Goal: Find specific page/section: Find specific page/section

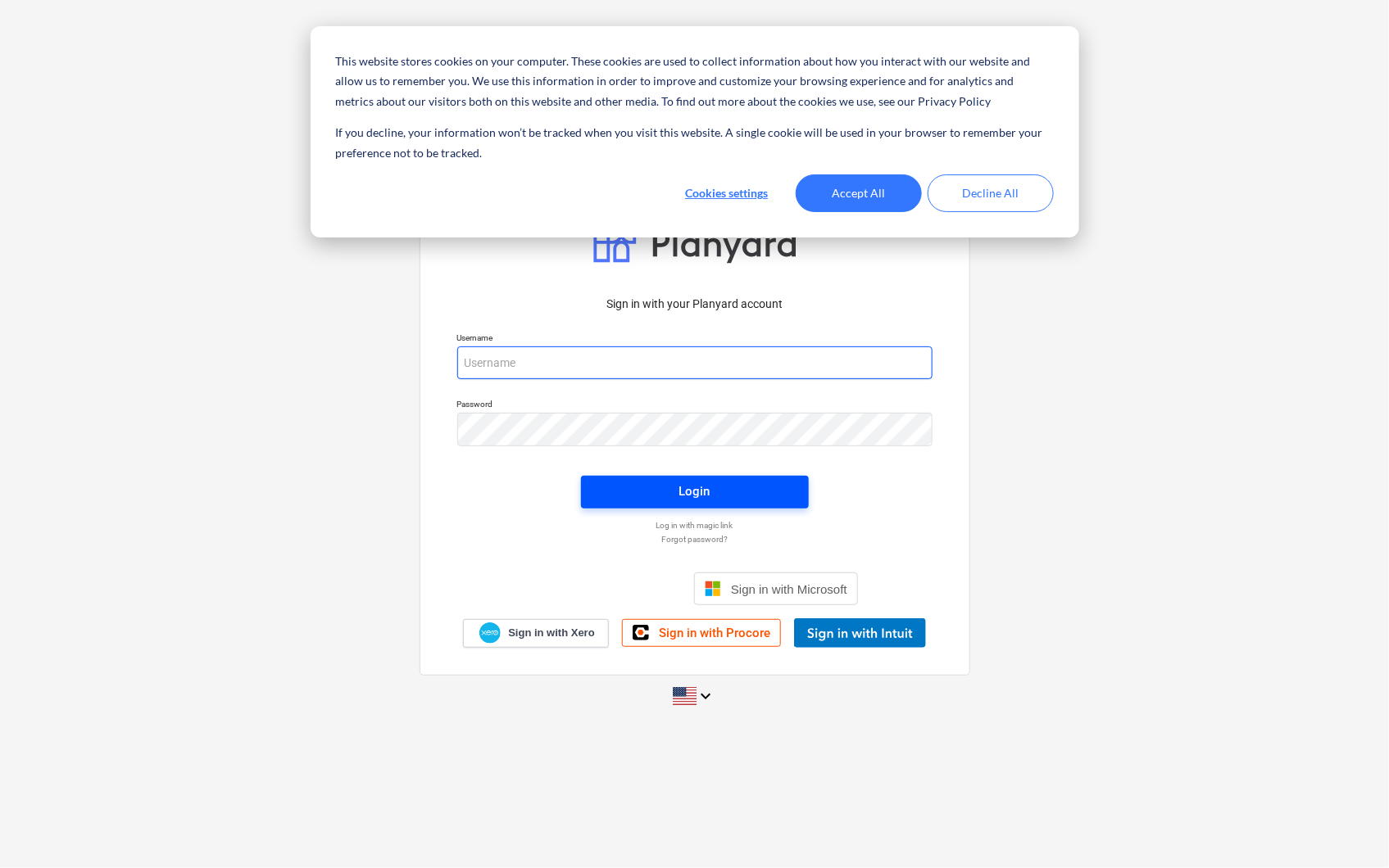
type input "[PERSON_NAME][EMAIL_ADDRESS][PERSON_NAME][DOMAIN_NAME]"
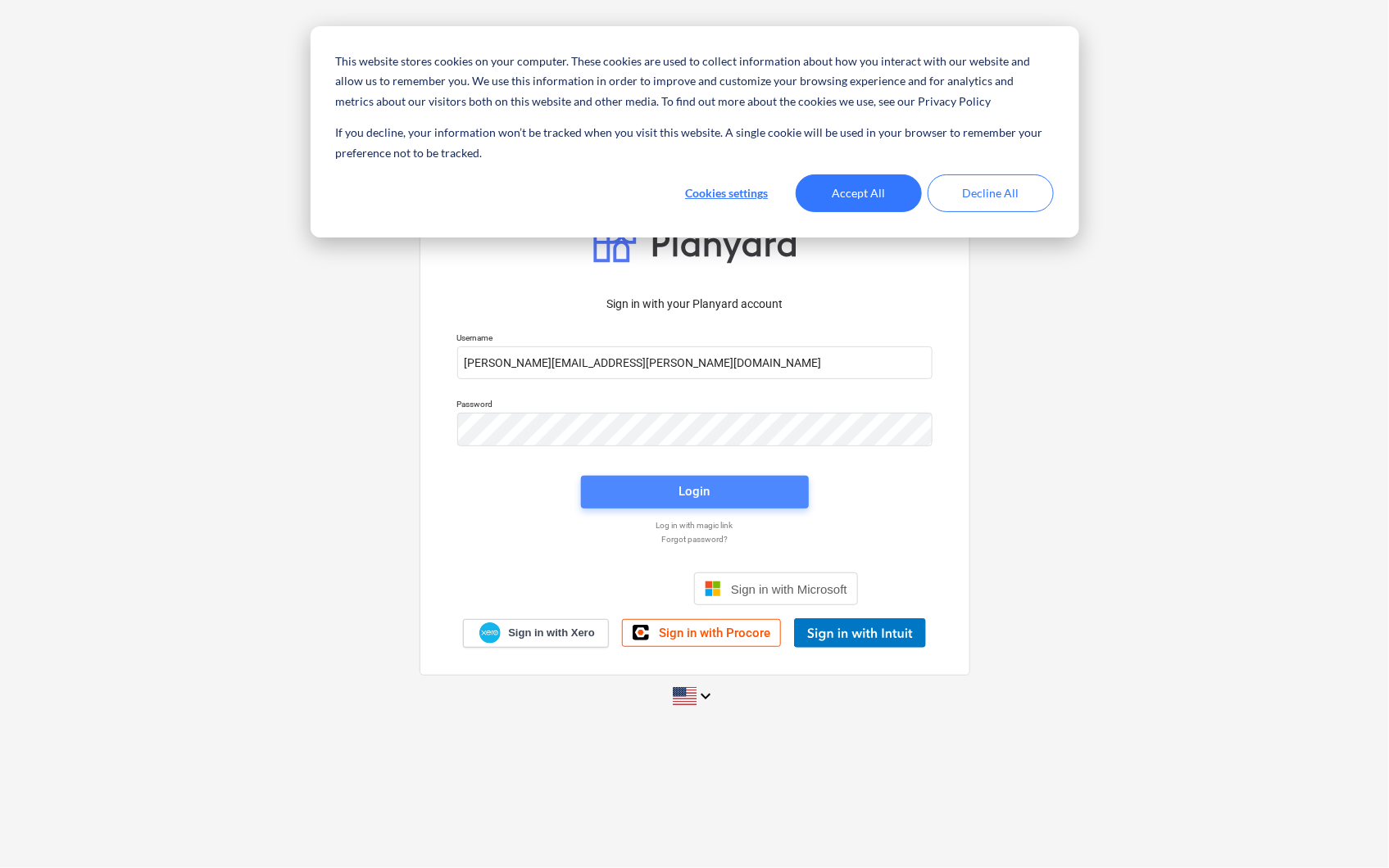
click at [627, 488] on span "Login" at bounding box center [694, 492] width 188 height 21
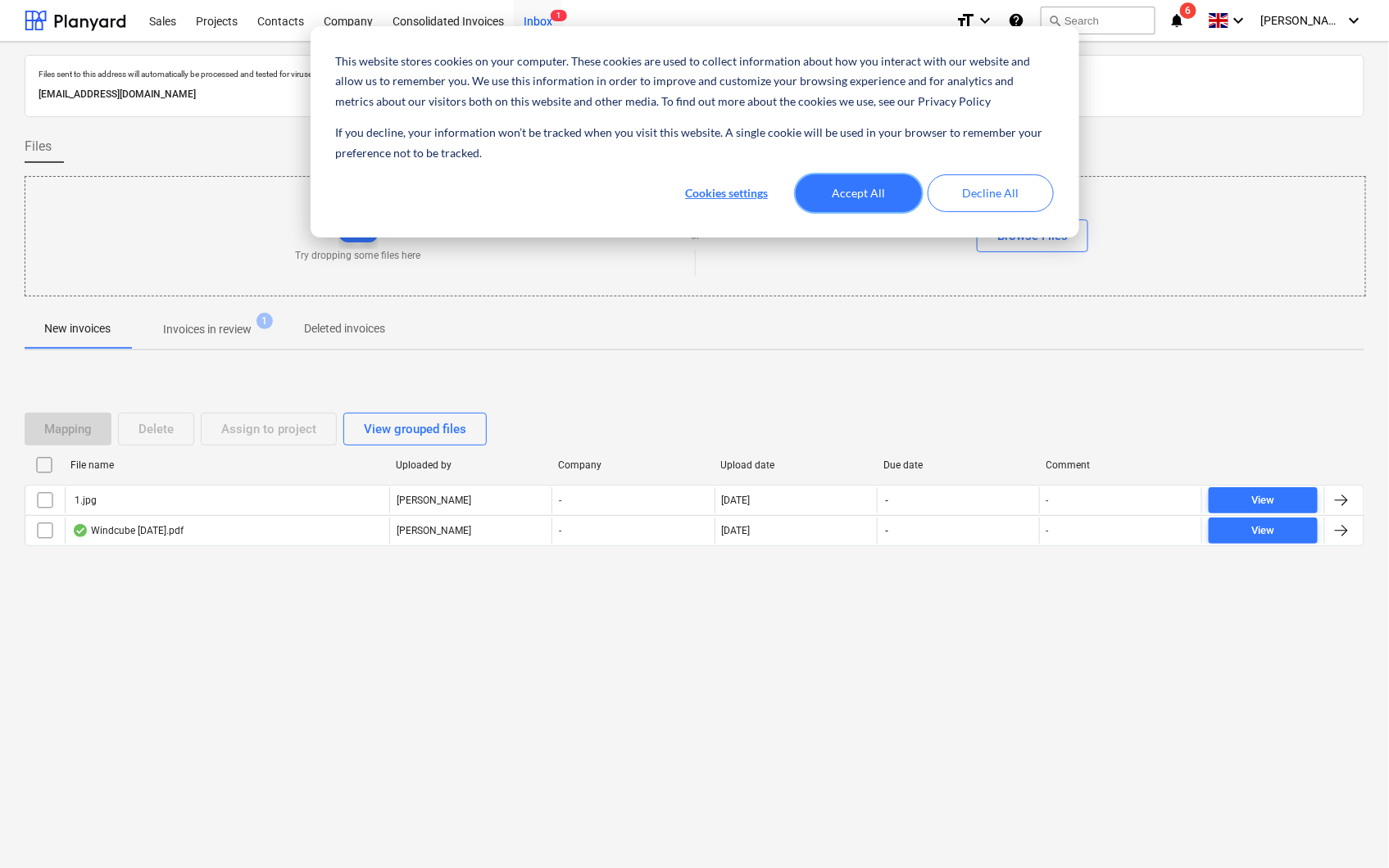
click at [840, 183] on button "Accept All" at bounding box center [859, 193] width 127 height 37
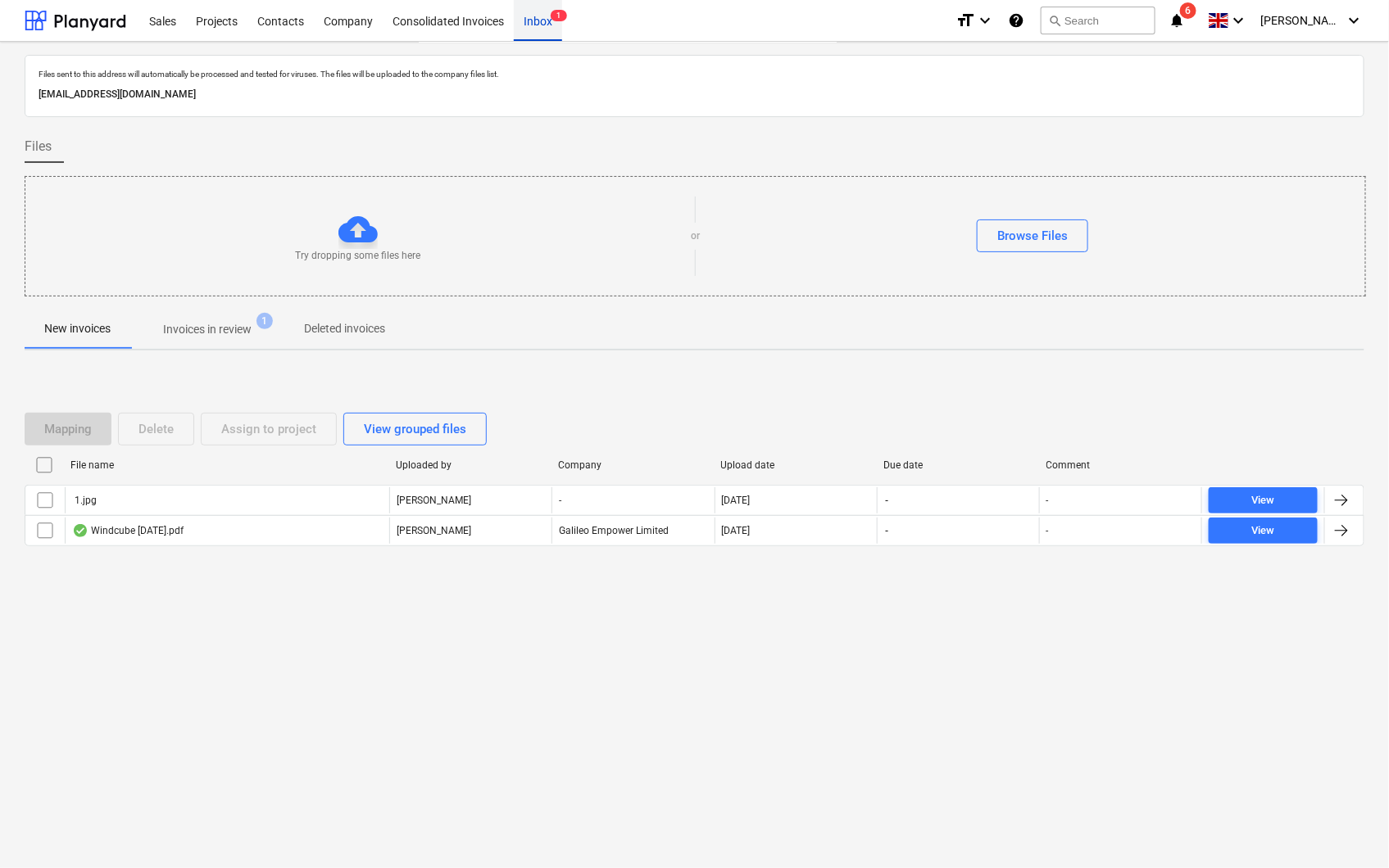
click at [550, 14] on div "Inbox 1" at bounding box center [538, 20] width 48 height 42
click at [1196, 12] on span "6" at bounding box center [1188, 11] width 16 height 16
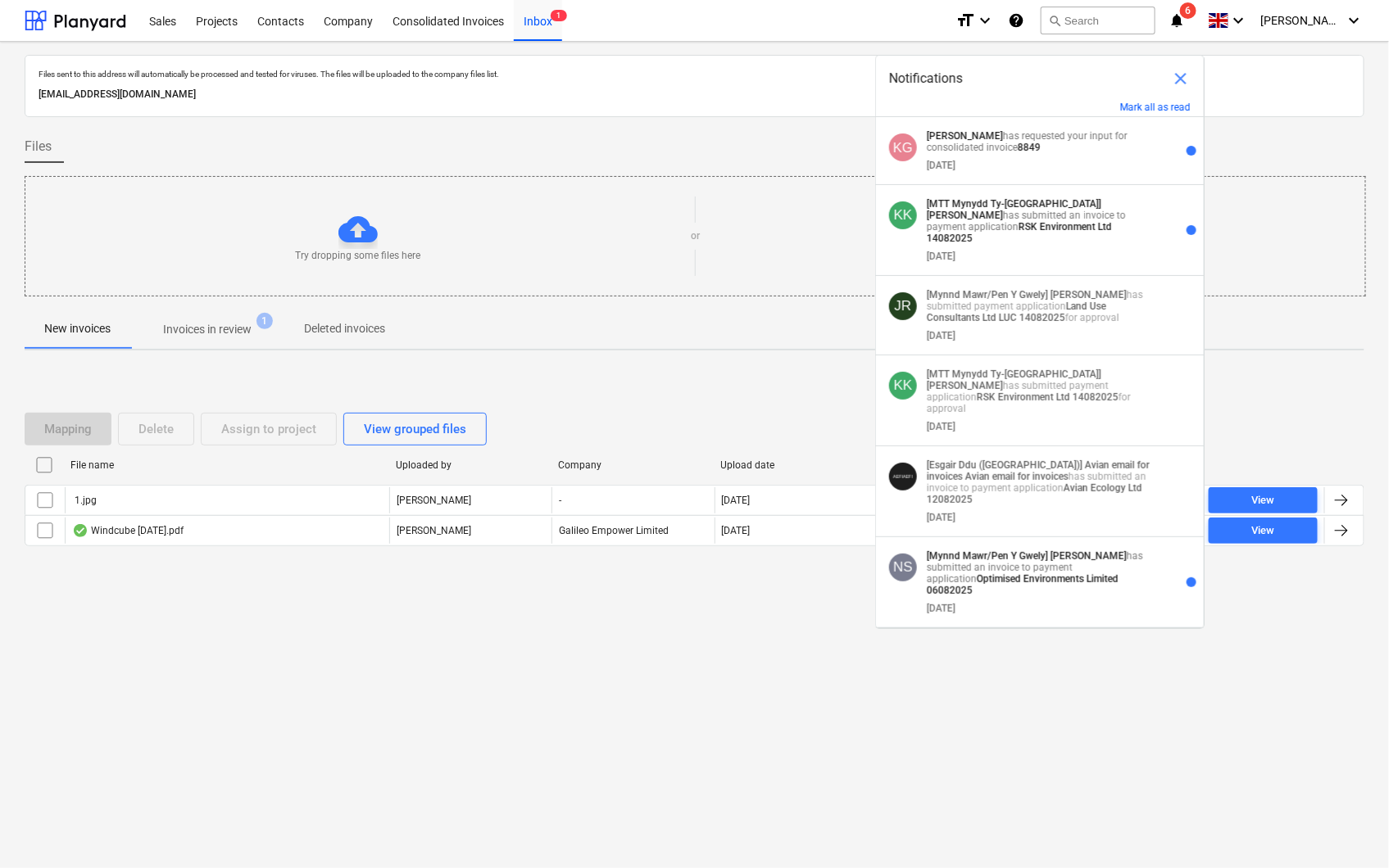
click at [1021, 192] on div "KK [MTT Mynydd Ty-talwyn] [PERSON_NAME] has submitted an invoice to payment app…" at bounding box center [1040, 231] width 328 height 91
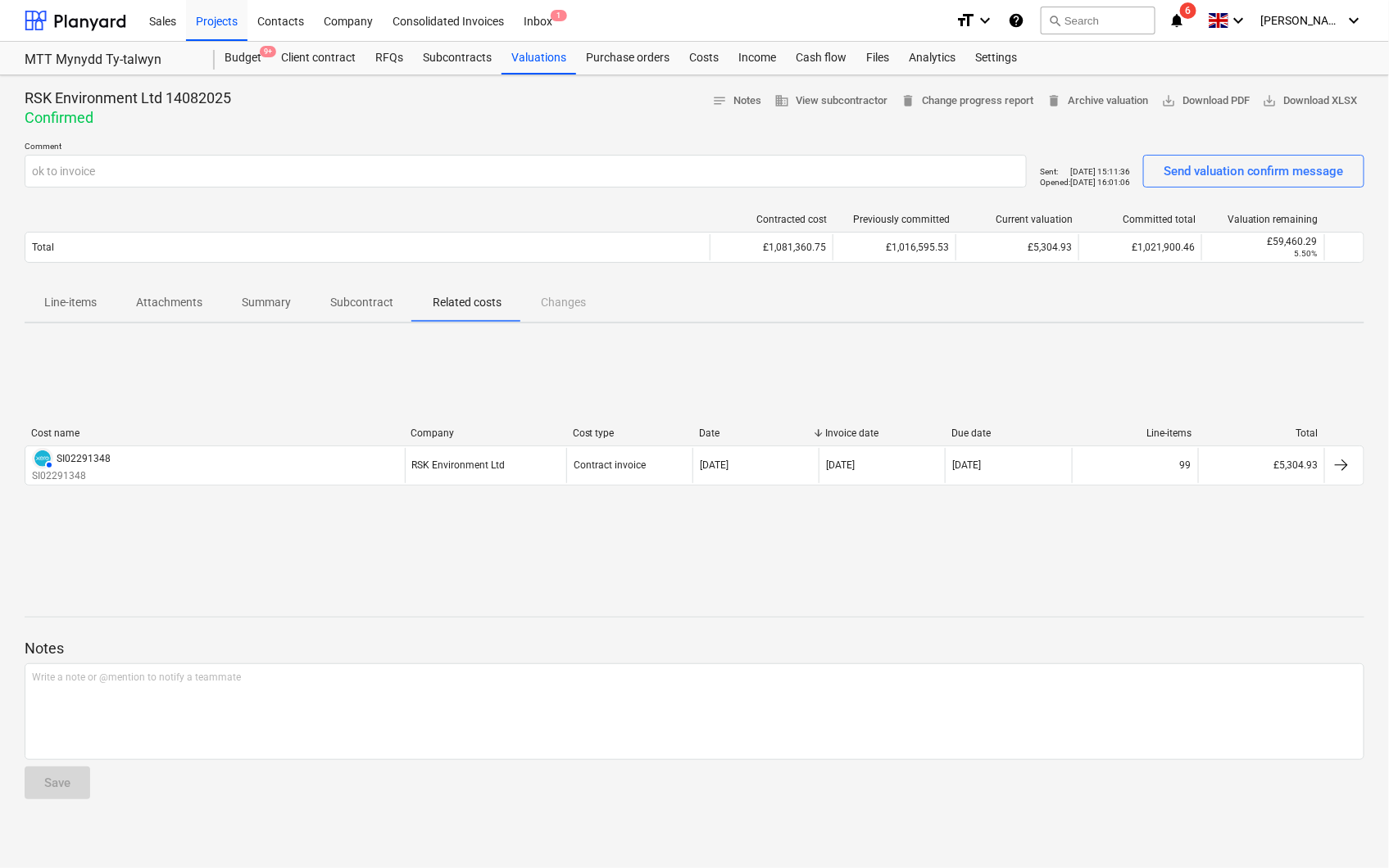
click at [1185, 15] on icon "notifications" at bounding box center [1177, 20] width 16 height 20
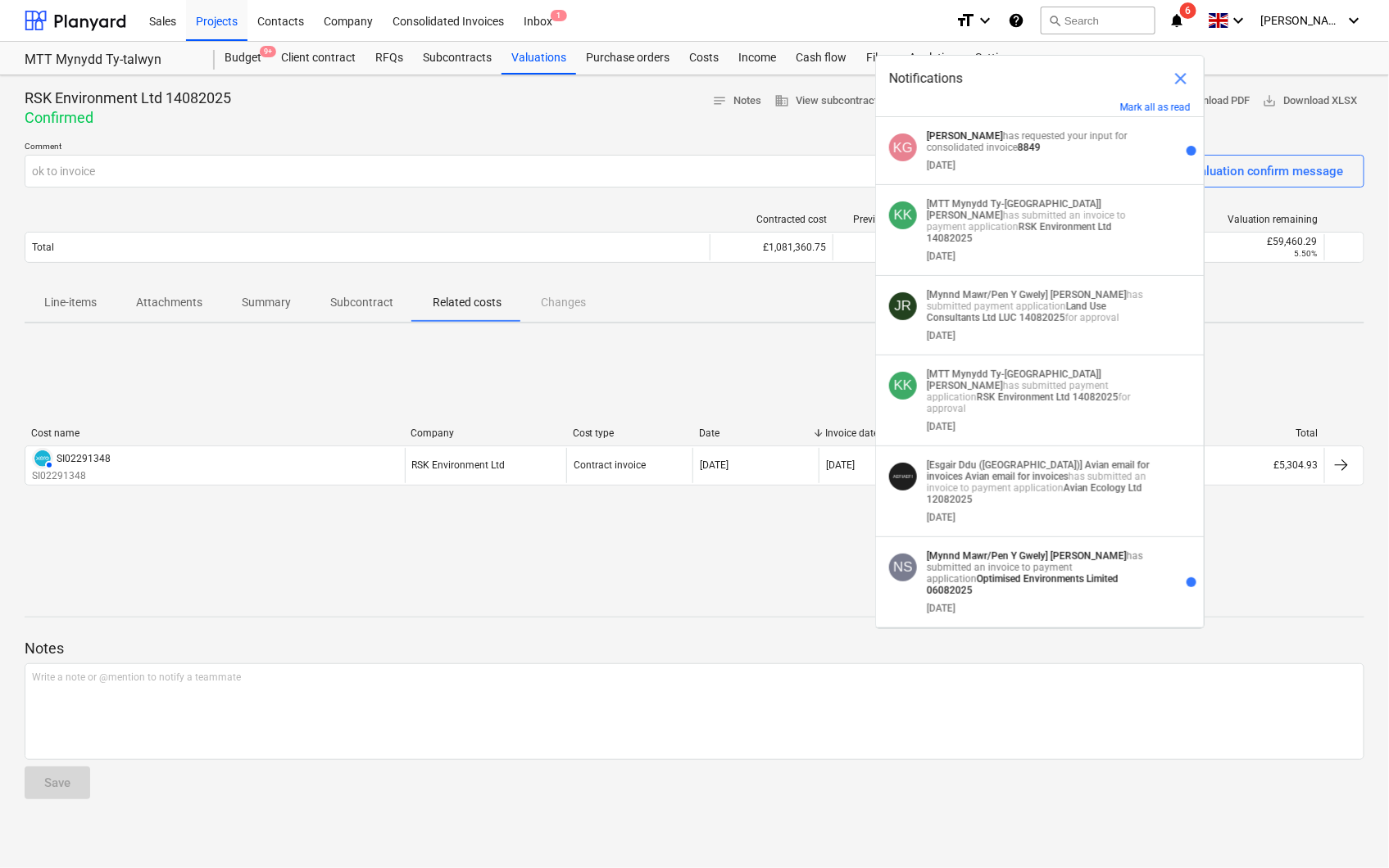
click at [1050, 154] on div "[DATE]" at bounding box center [1041, 162] width 228 height 18
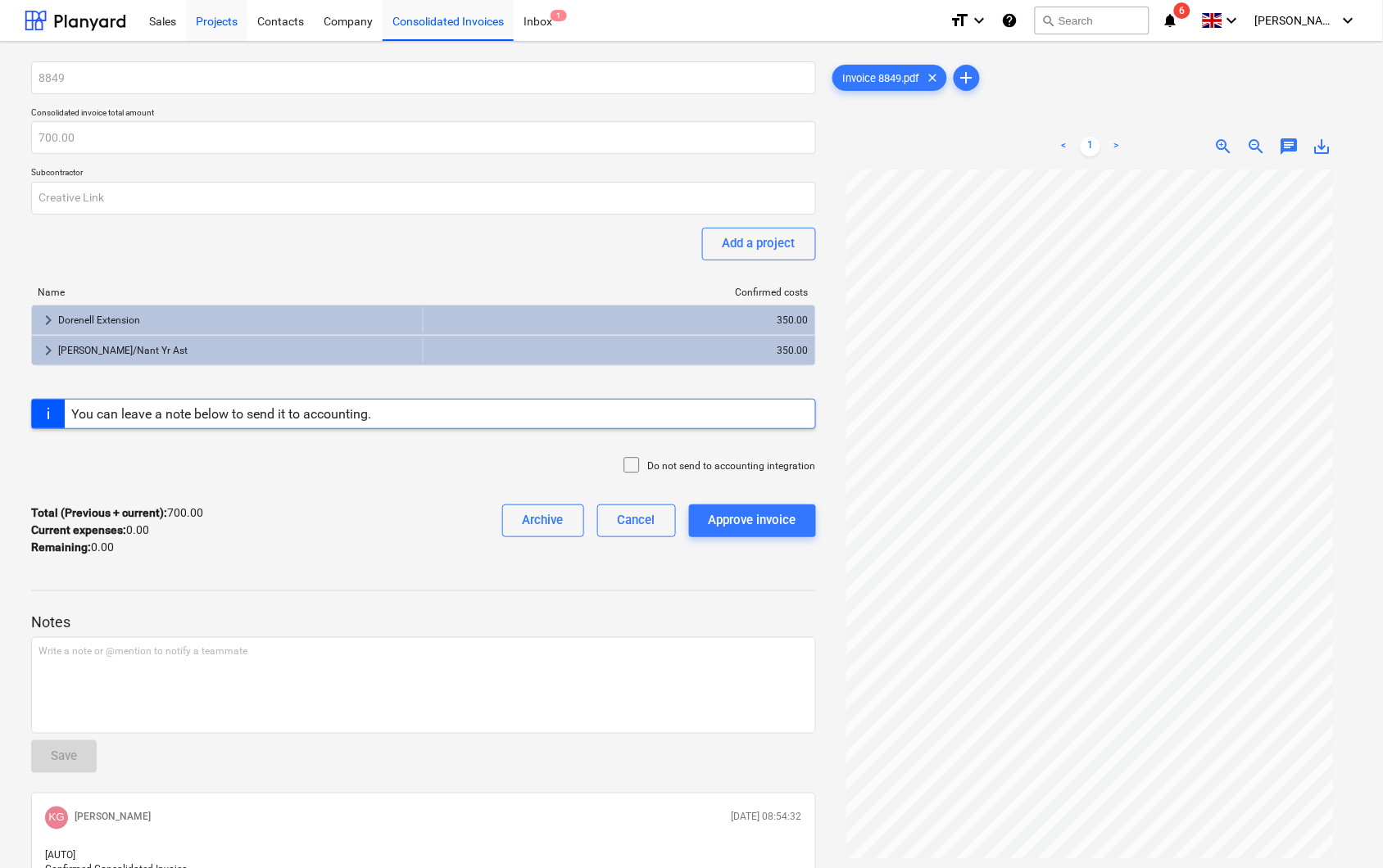
click at [215, 22] on div "Projects" at bounding box center [217, 20] width 62 height 42
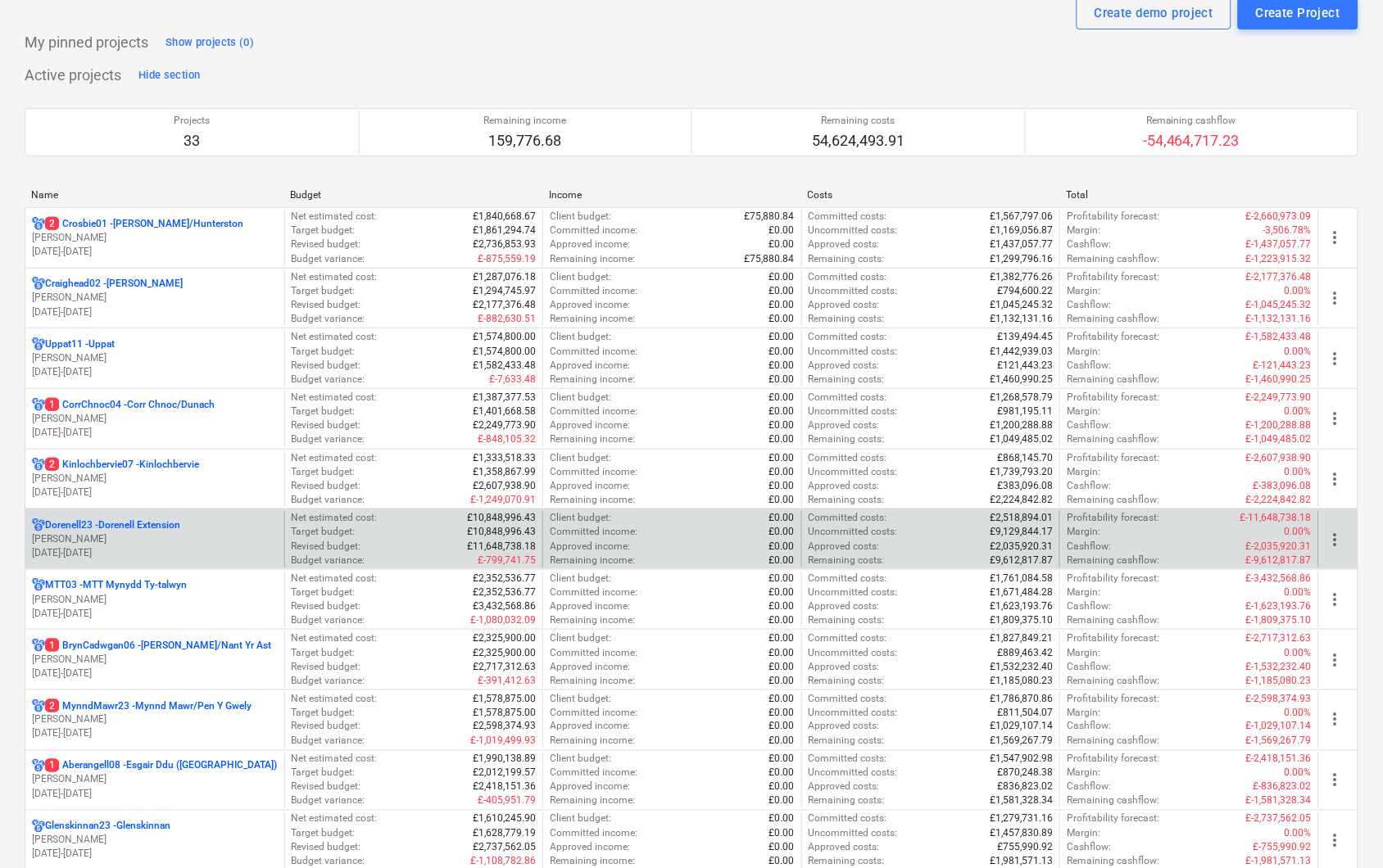
scroll to position [91, 0]
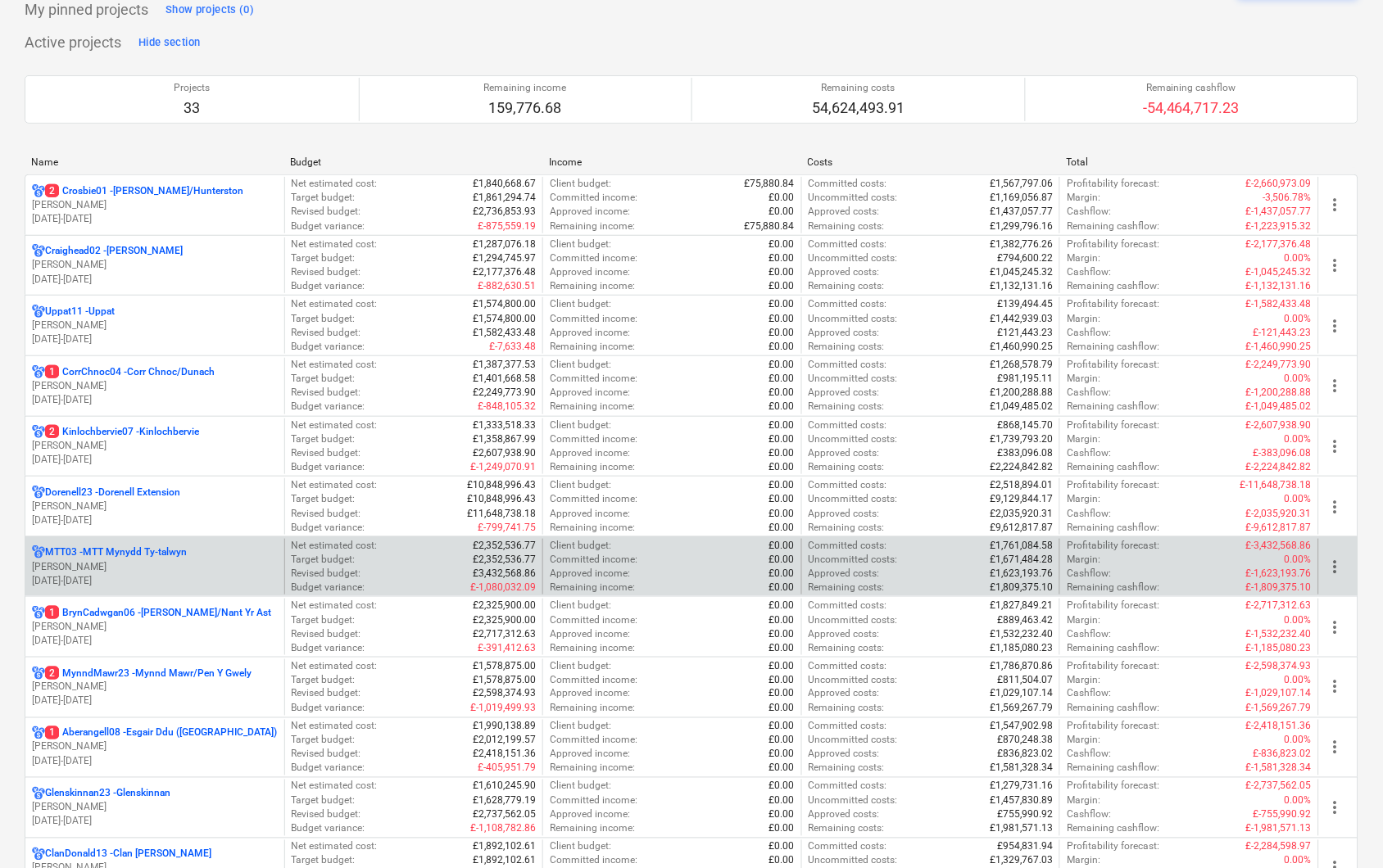
click at [113, 568] on p "[PERSON_NAME]" at bounding box center [155, 568] width 246 height 14
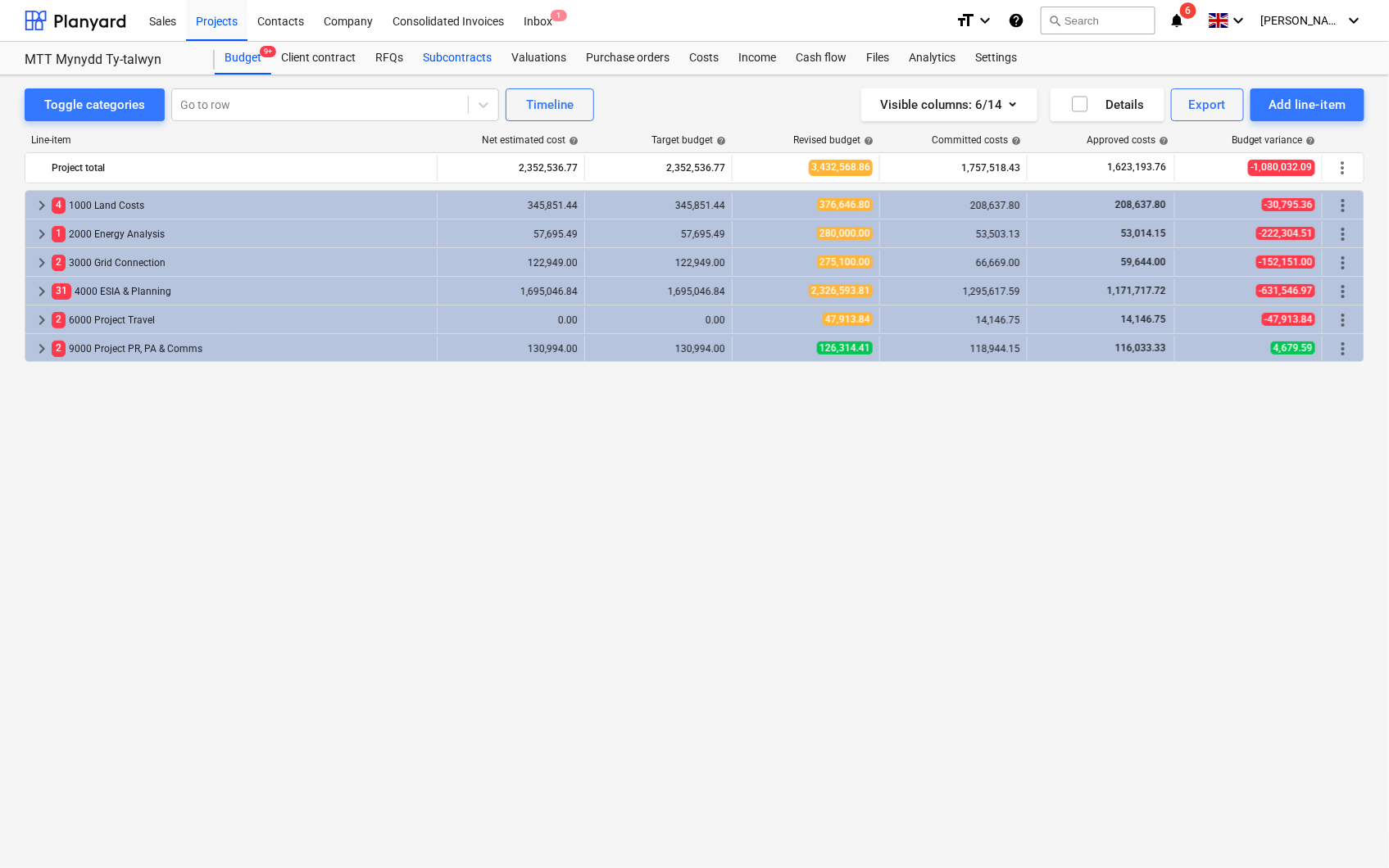
click at [452, 60] on div "Subcontracts" at bounding box center [456, 58] width 88 height 33
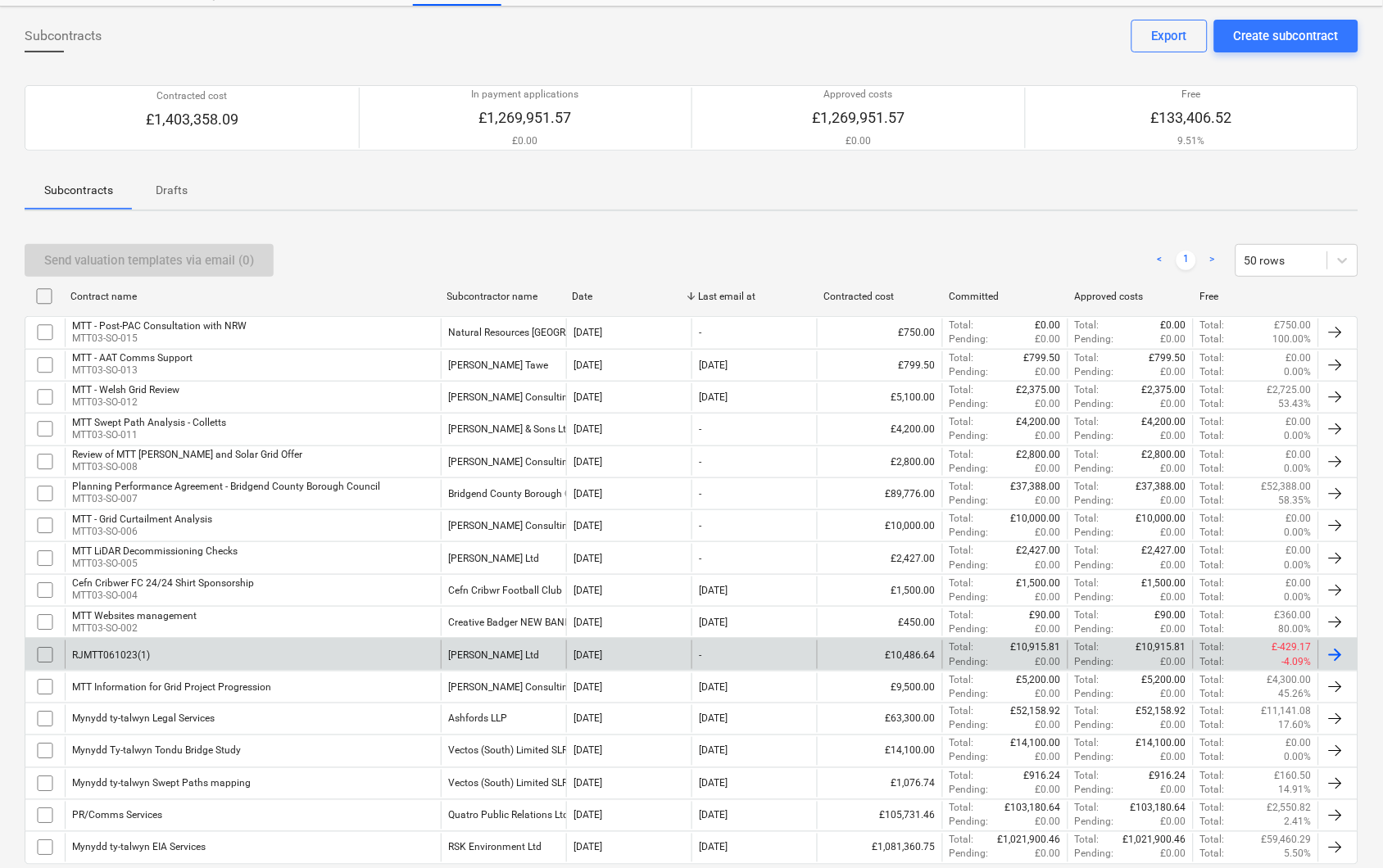
scroll to position [157, 0]
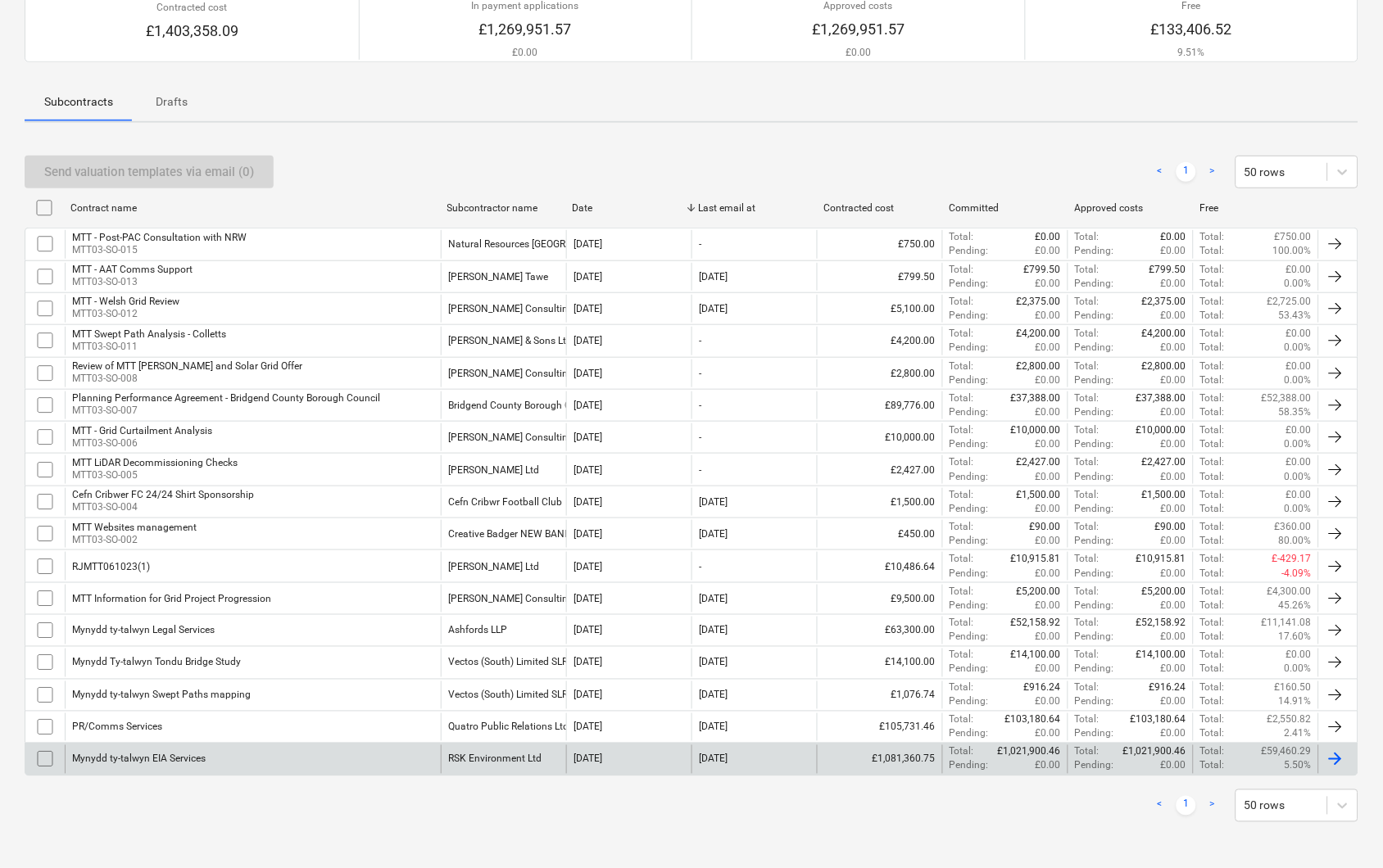
click at [202, 752] on div "Mynydd ty-talwyn EIA Services" at bounding box center [253, 758] width 376 height 28
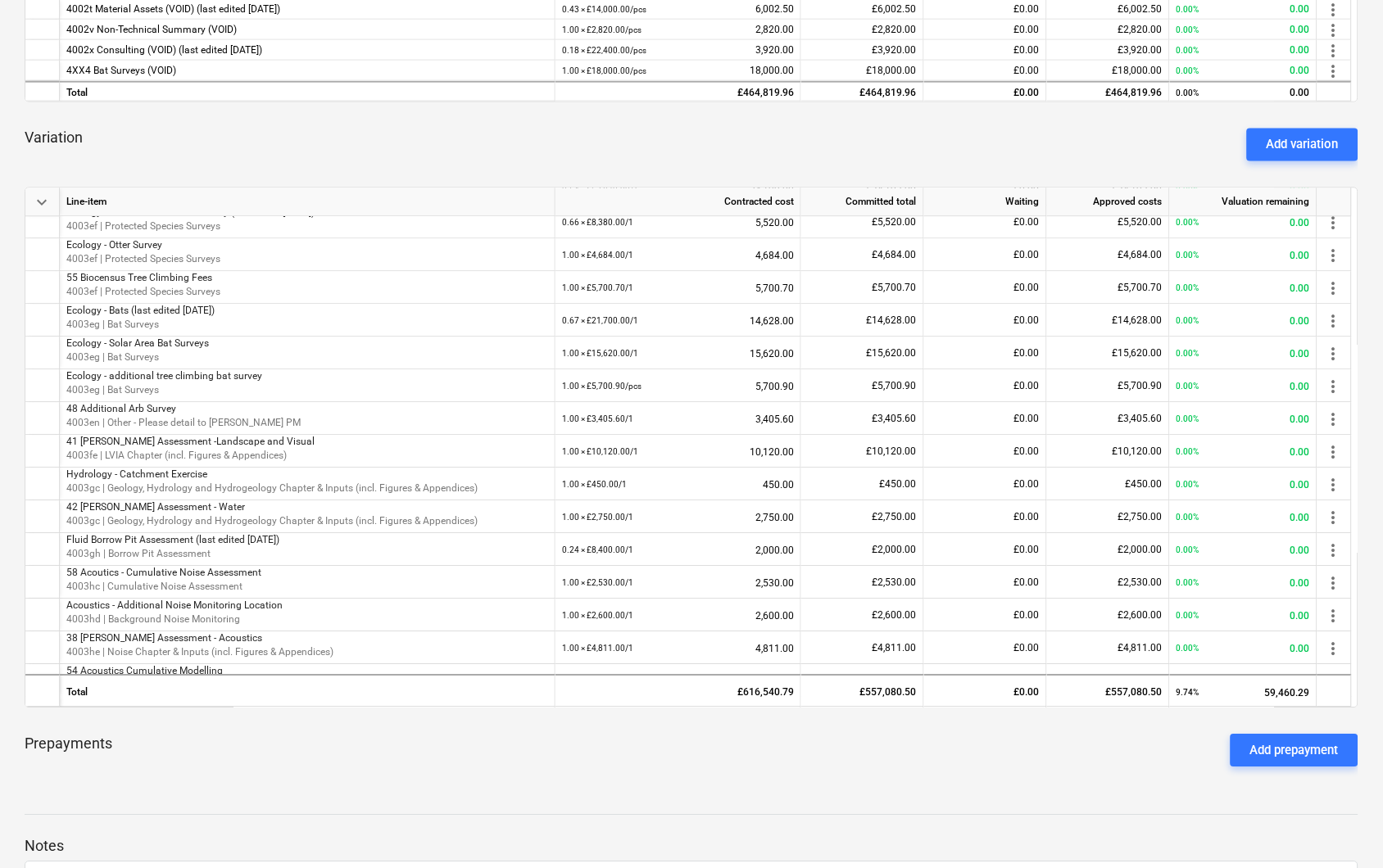
scroll to position [1273, 0]
